Goal: Navigation & Orientation: Find specific page/section

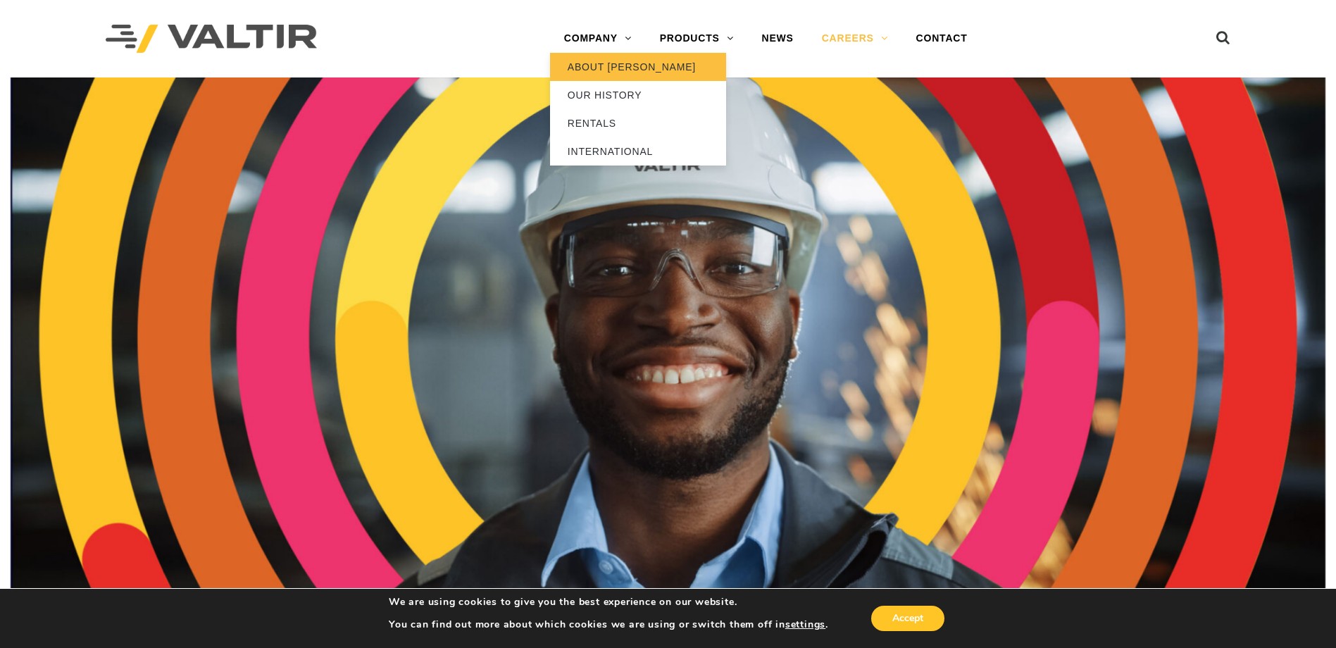
click at [618, 65] on link "ABOUT [PERSON_NAME]" at bounding box center [638, 67] width 176 height 28
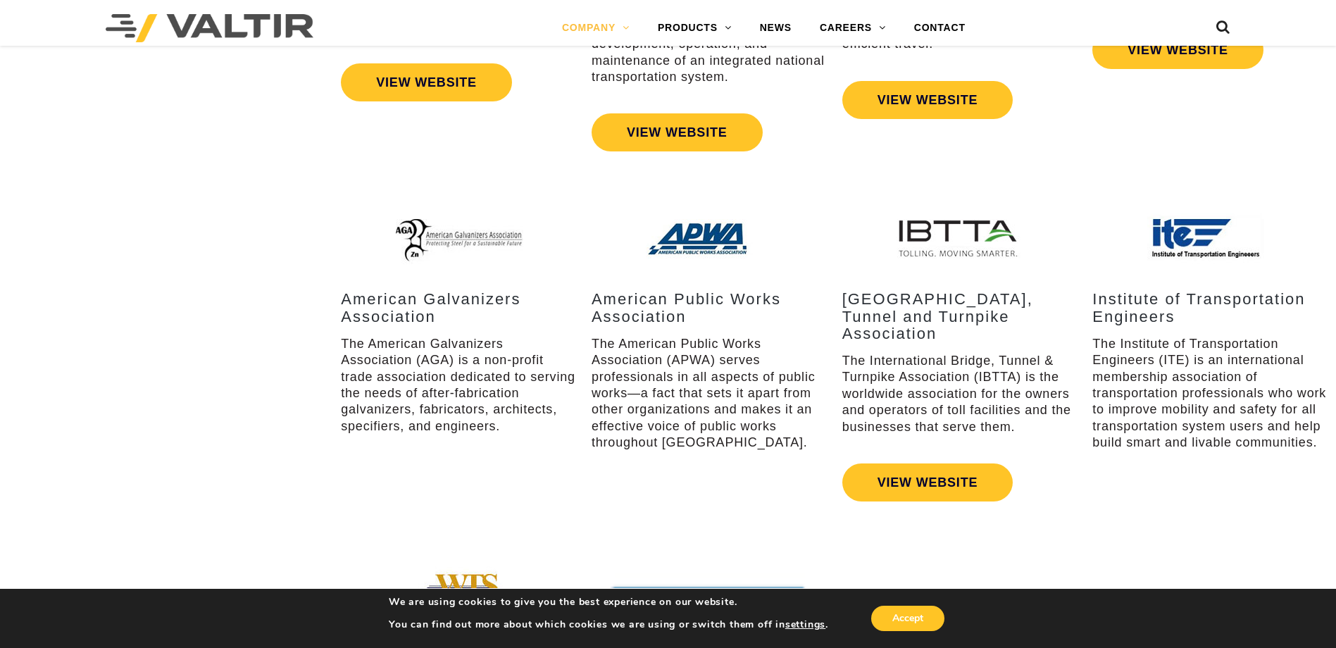
scroll to position [2113, 0]
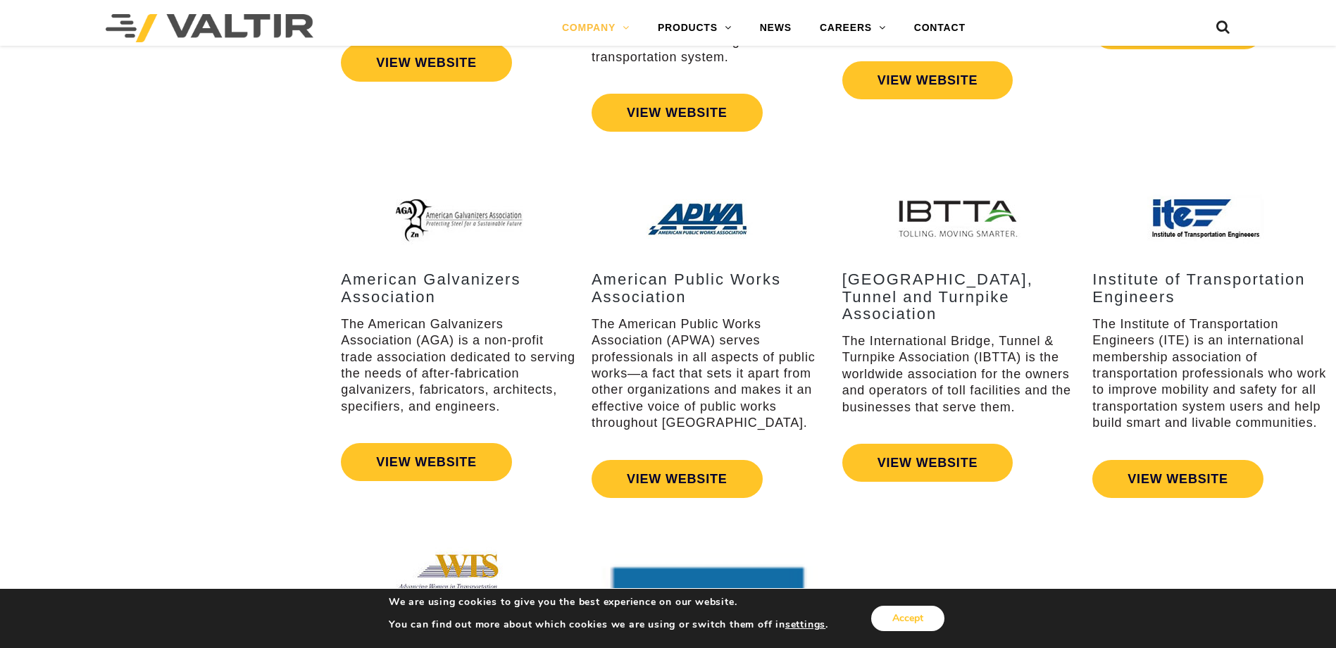
click at [923, 623] on button "Accept" at bounding box center [907, 618] width 73 height 25
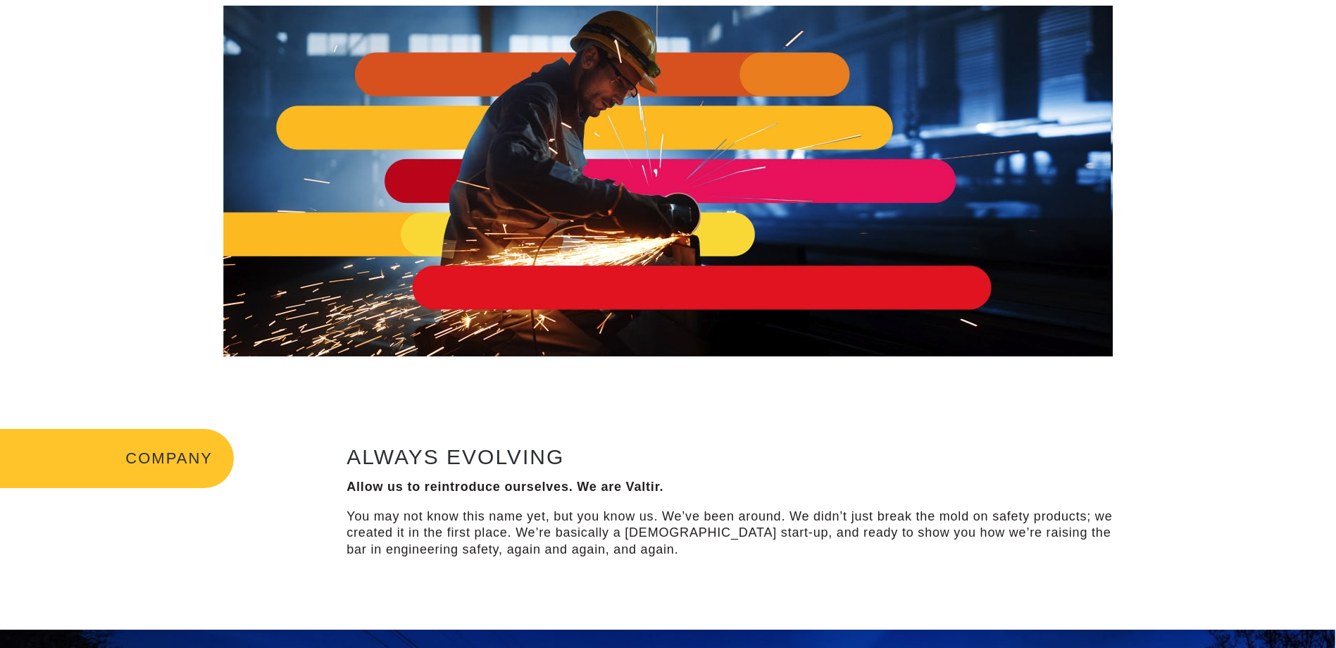
scroll to position [0, 0]
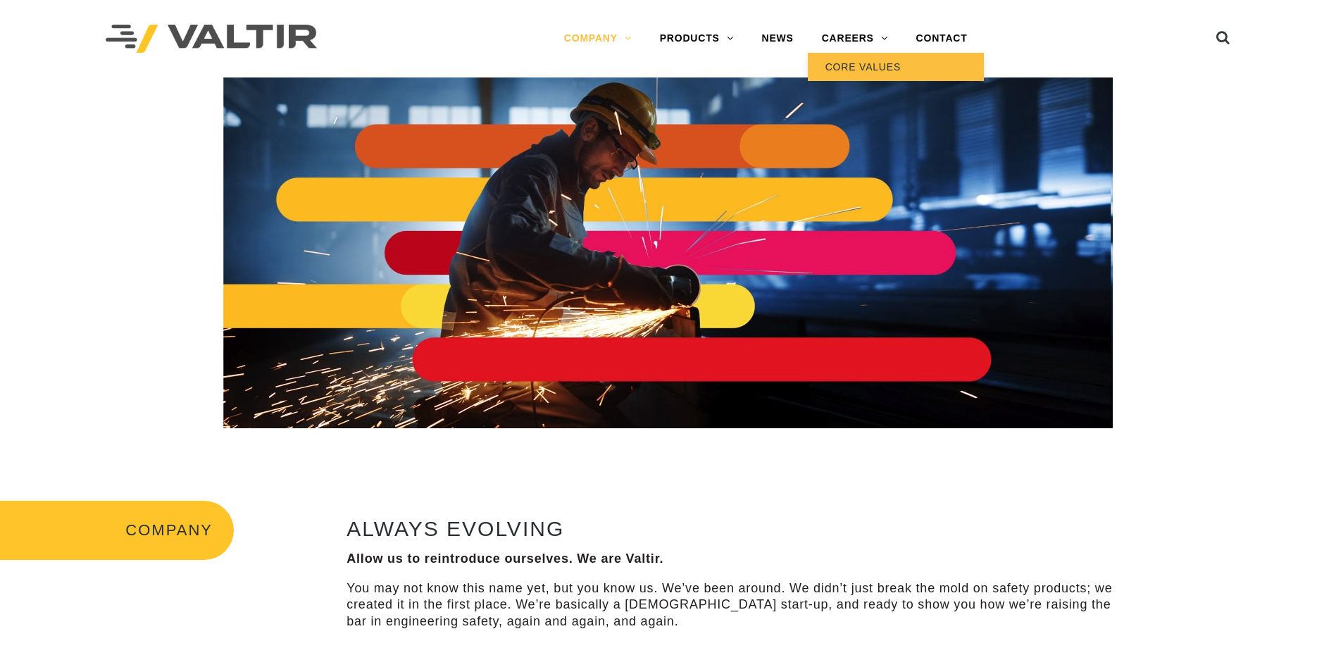
click at [888, 61] on link "CORE VALUES" at bounding box center [896, 67] width 176 height 28
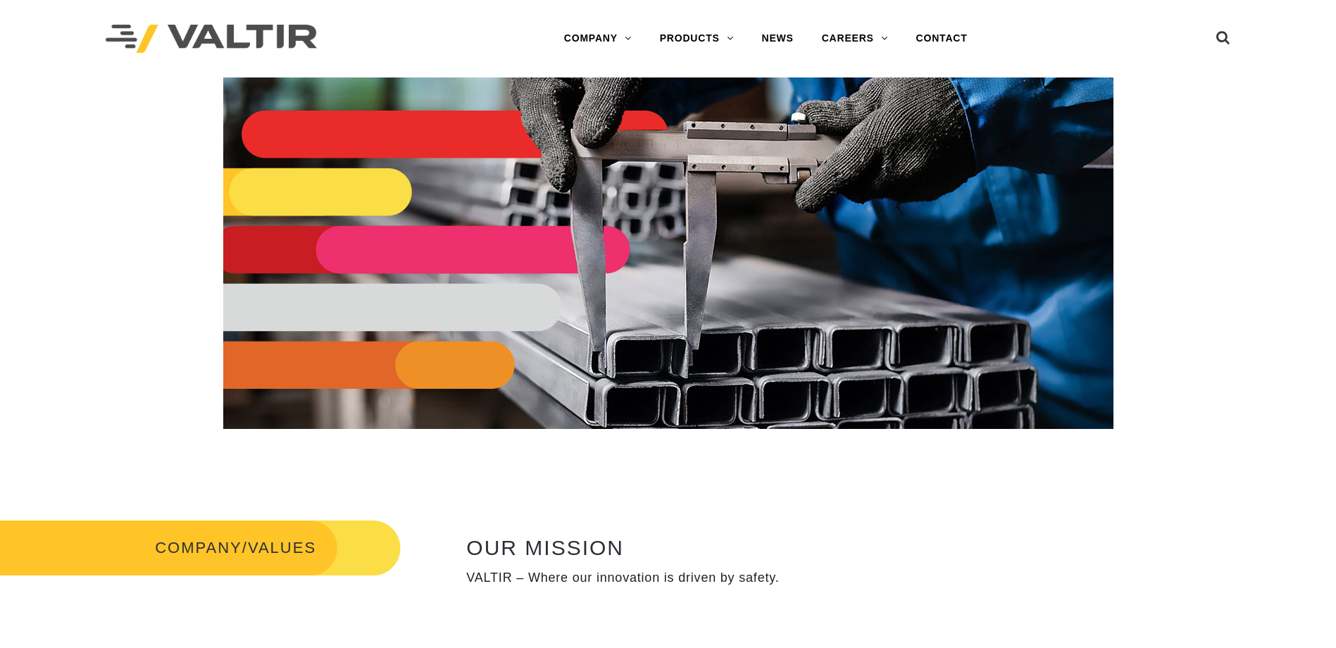
click at [304, 545] on h3 "COMPANY/VALUES" at bounding box center [200, 547] width 401 height 59
click at [830, 35] on link "CAREERS" at bounding box center [855, 39] width 94 height 28
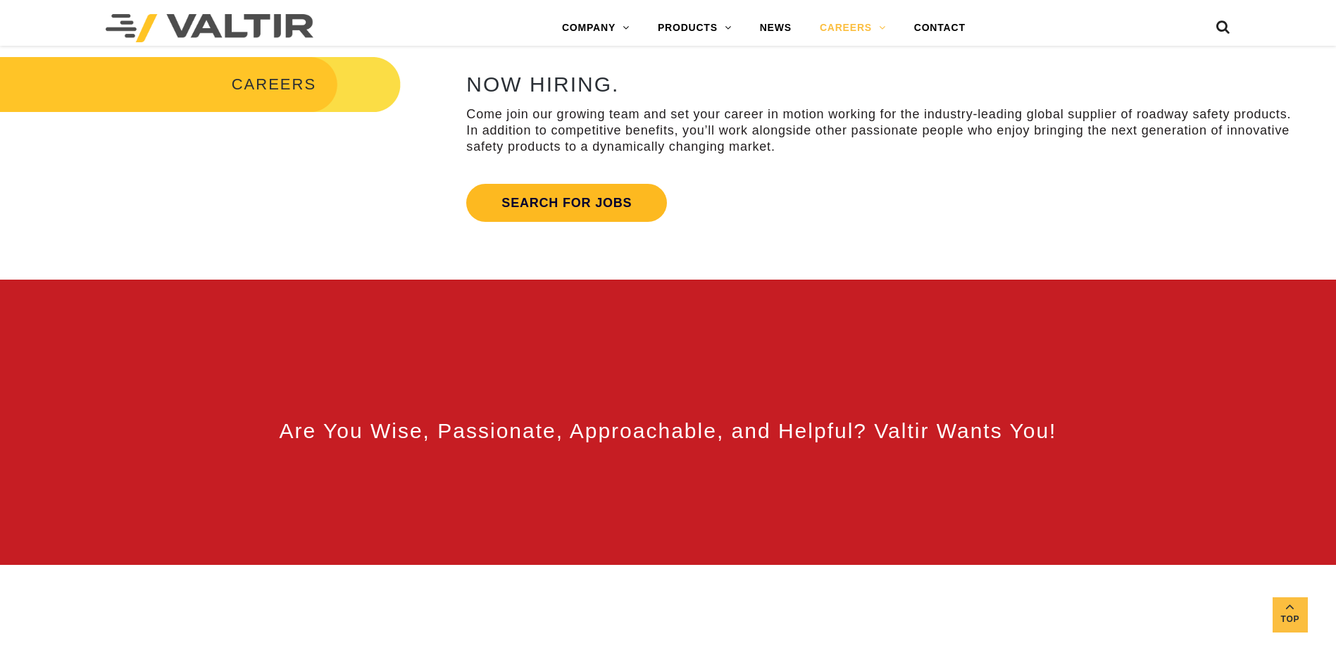
scroll to position [634, 0]
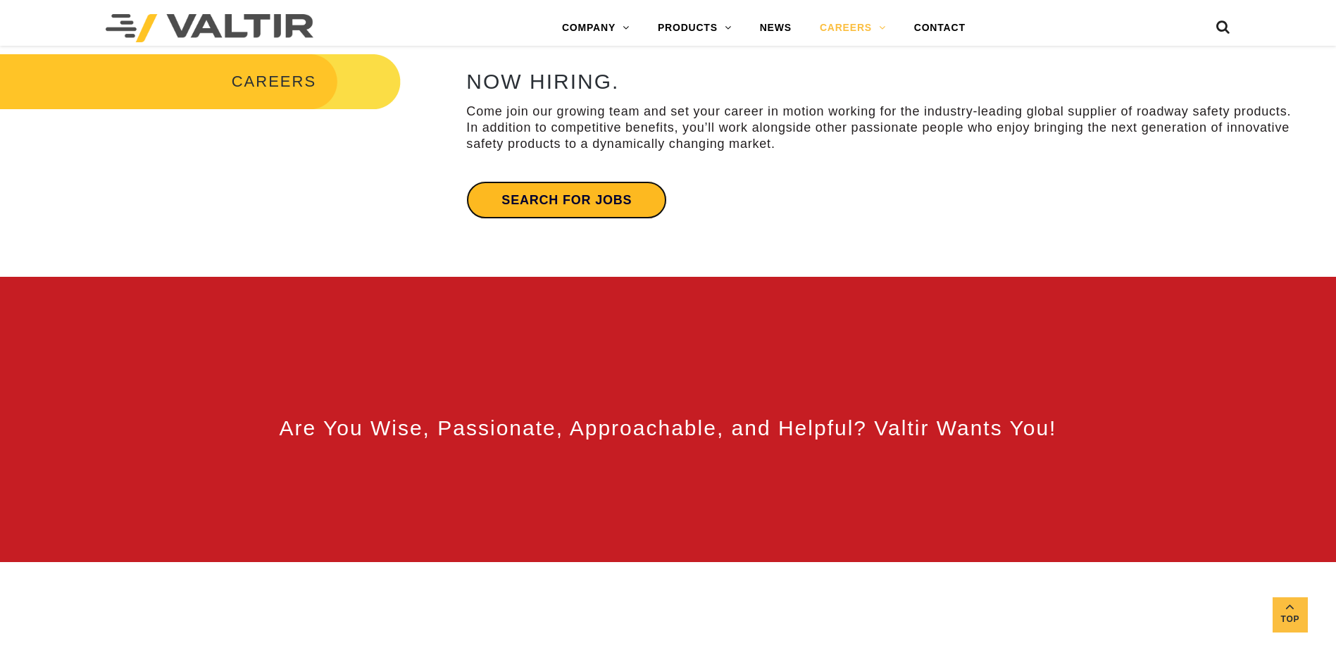
click at [594, 195] on link "Search for jobs" at bounding box center [566, 200] width 201 height 38
